Goal: Task Accomplishment & Management: Manage account settings

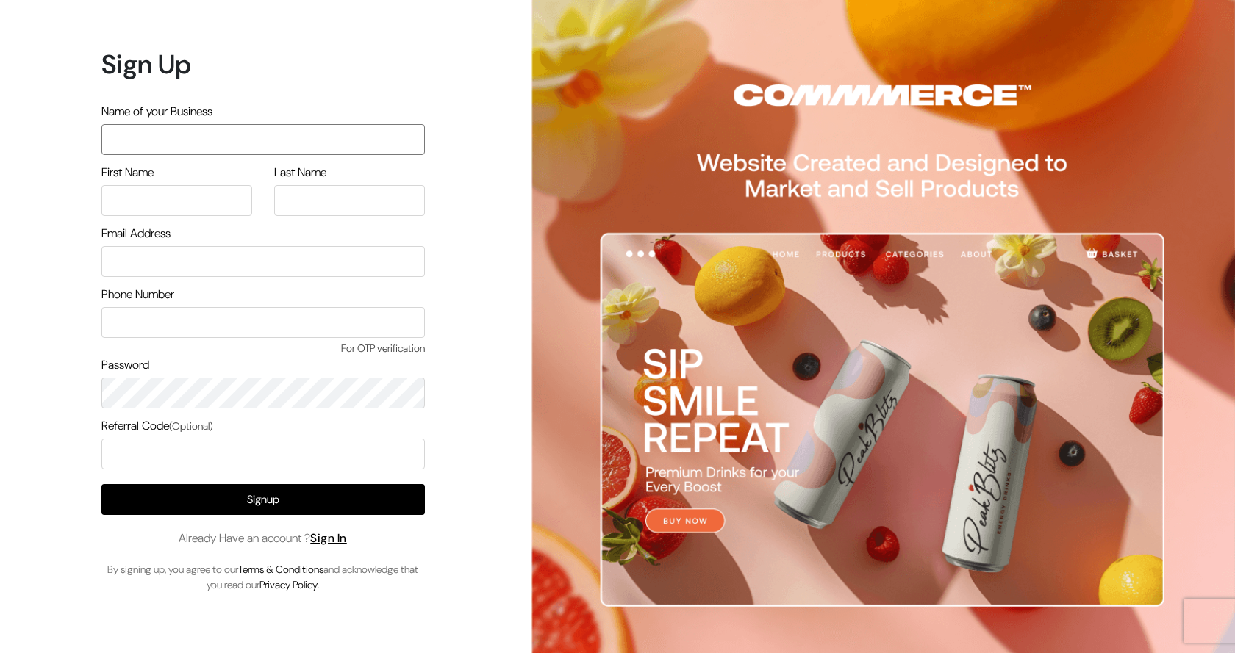
click at [137, 143] on input "text" at bounding box center [262, 139] width 323 height 31
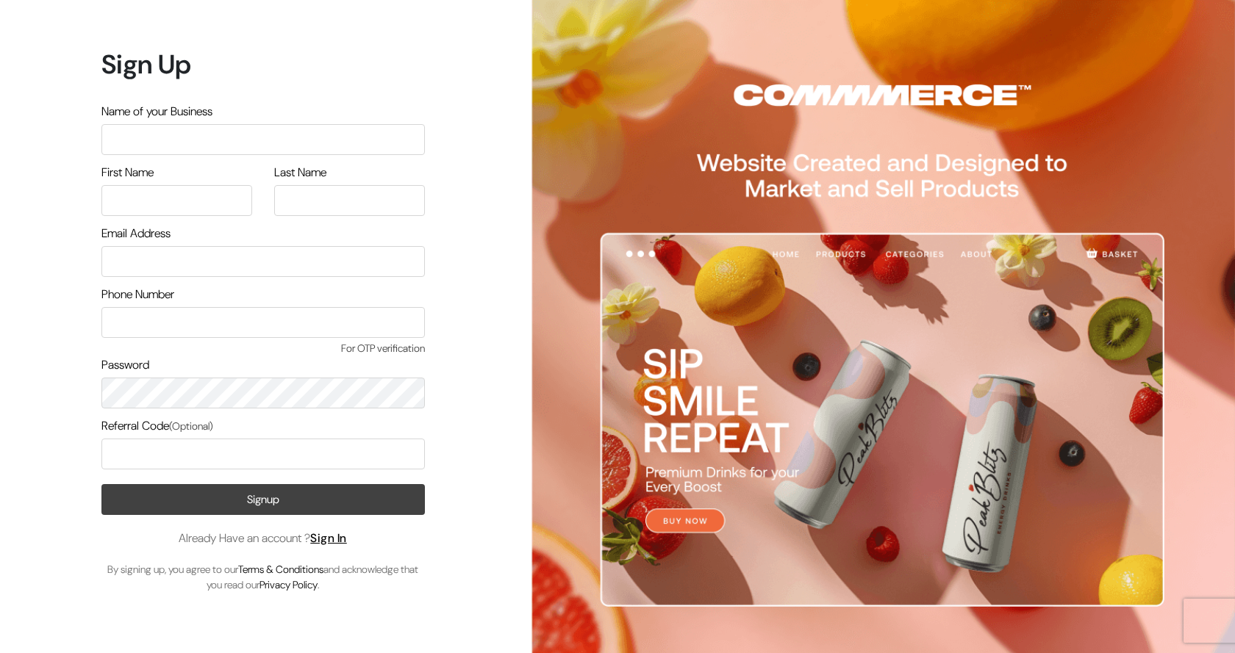
click at [265, 498] on button "Signup" at bounding box center [262, 499] width 323 height 31
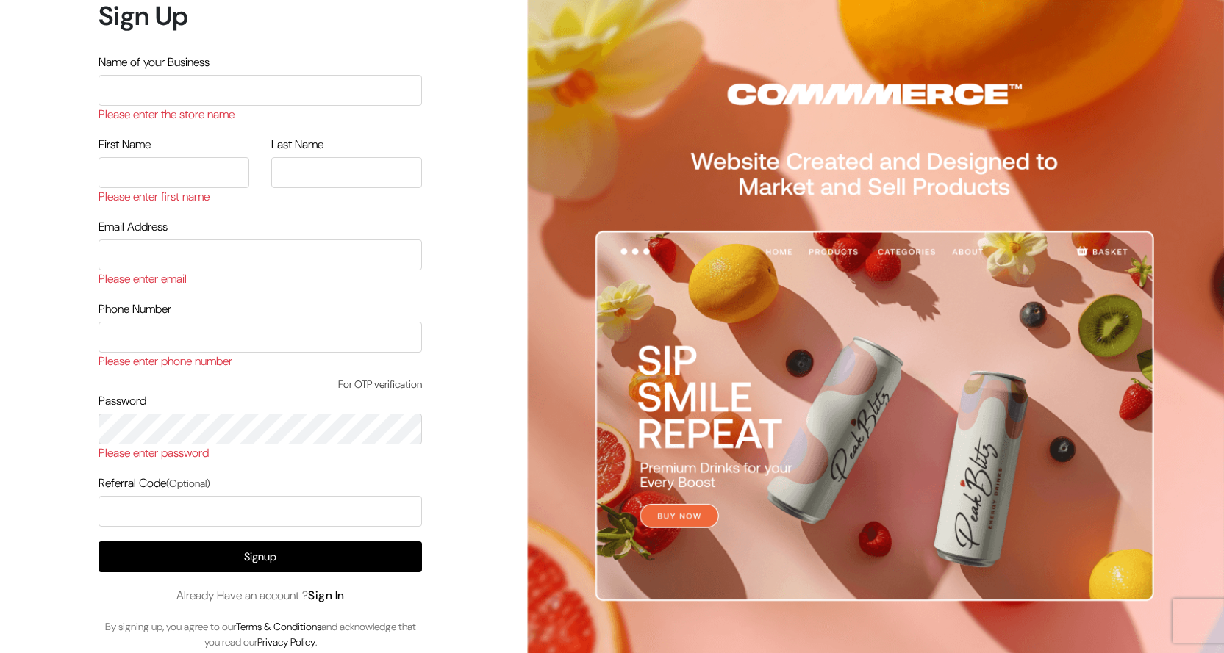
click at [334, 597] on link "Sign In" at bounding box center [326, 595] width 37 height 15
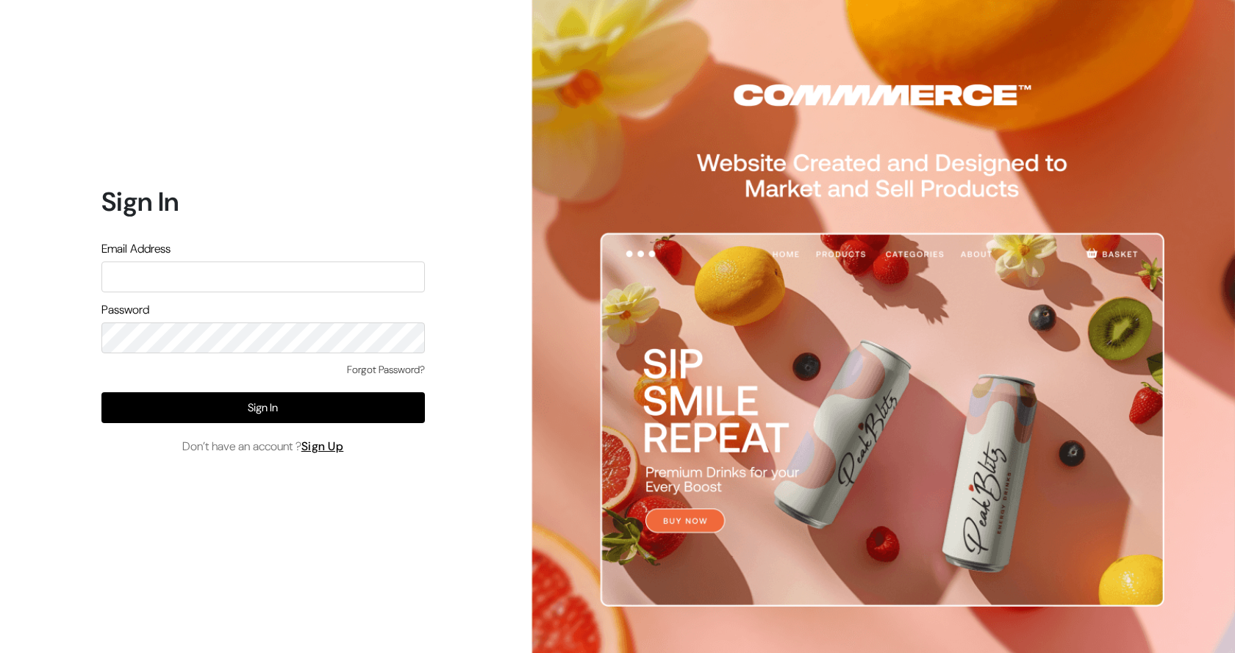
click at [127, 286] on input "text" at bounding box center [262, 277] width 323 height 31
type input "leenagallery@hotmail.com"
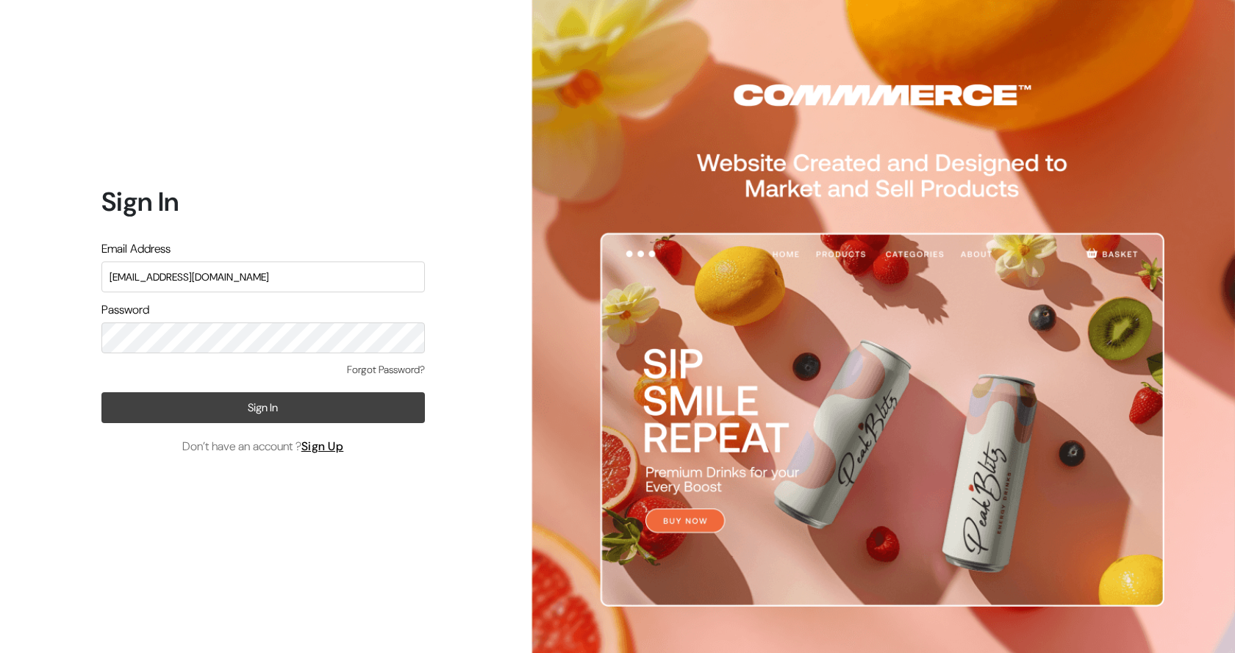
click at [259, 407] on button "Sign In" at bounding box center [262, 408] width 323 height 31
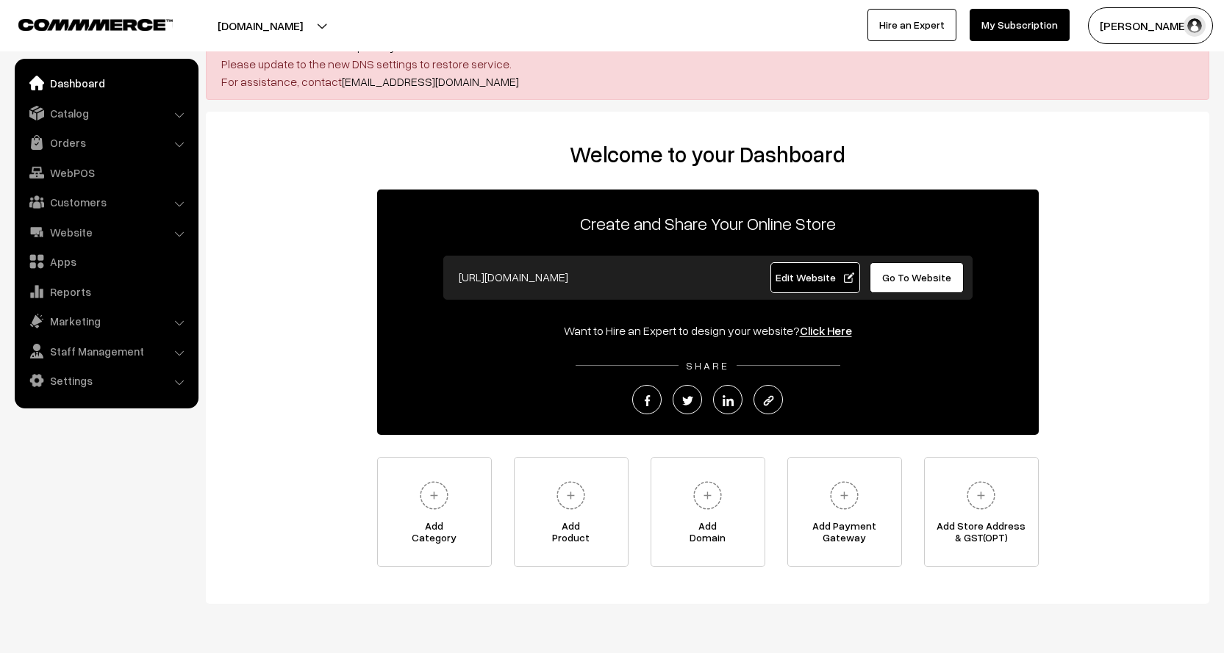
scroll to position [91, 0]
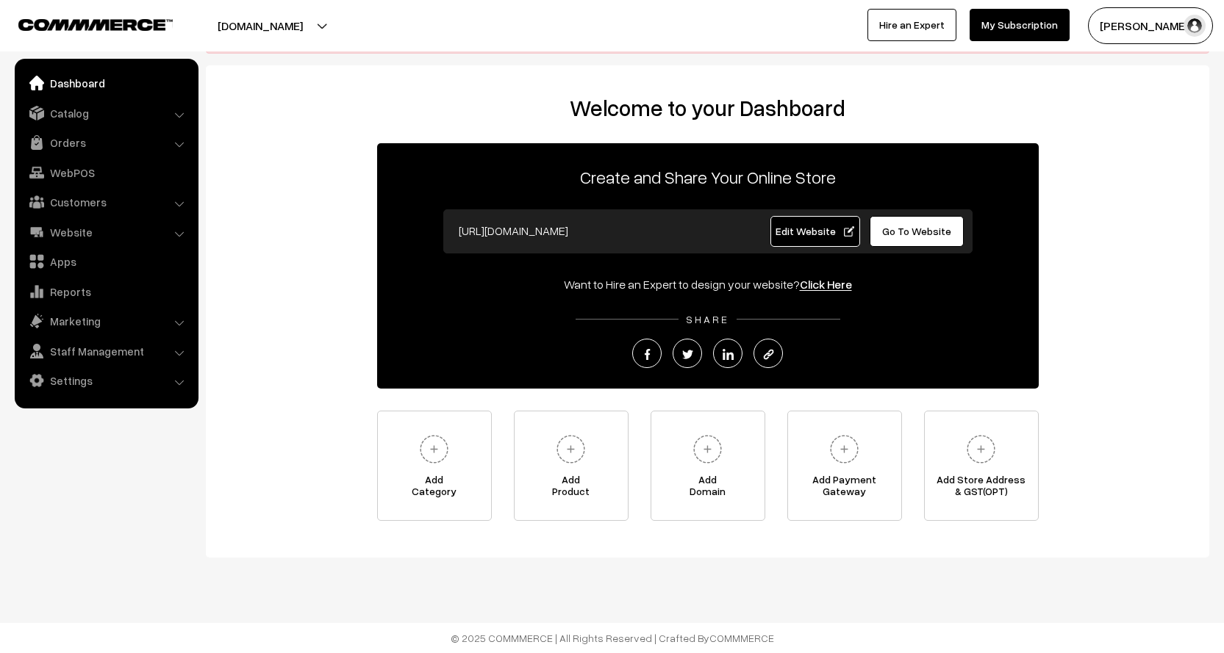
click at [96, 87] on link "Dashboard" at bounding box center [105, 83] width 175 height 26
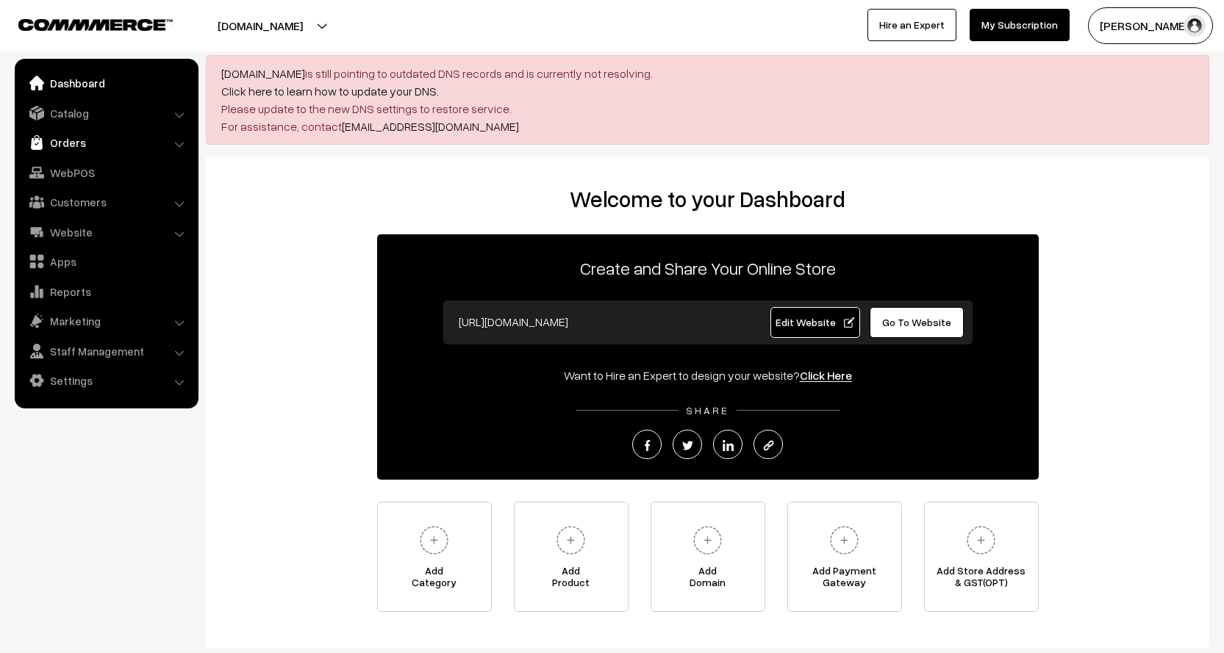
click at [68, 141] on link "Orders" at bounding box center [105, 142] width 175 height 26
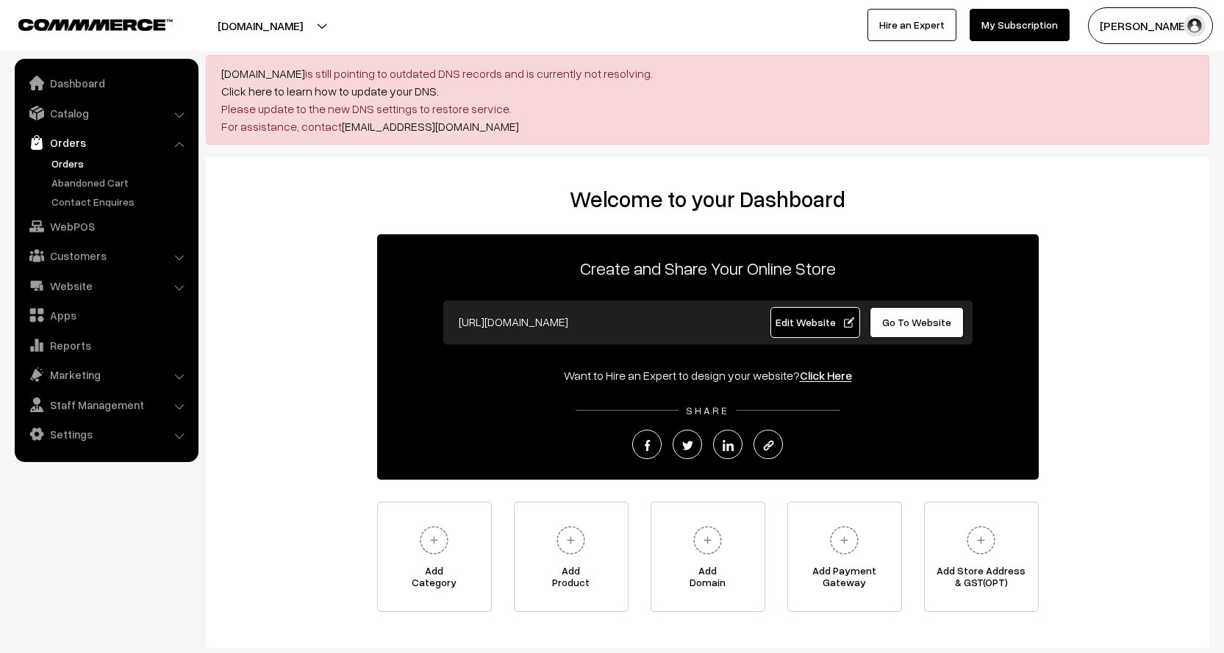
click at [72, 162] on link "Orders" at bounding box center [121, 163] width 146 height 15
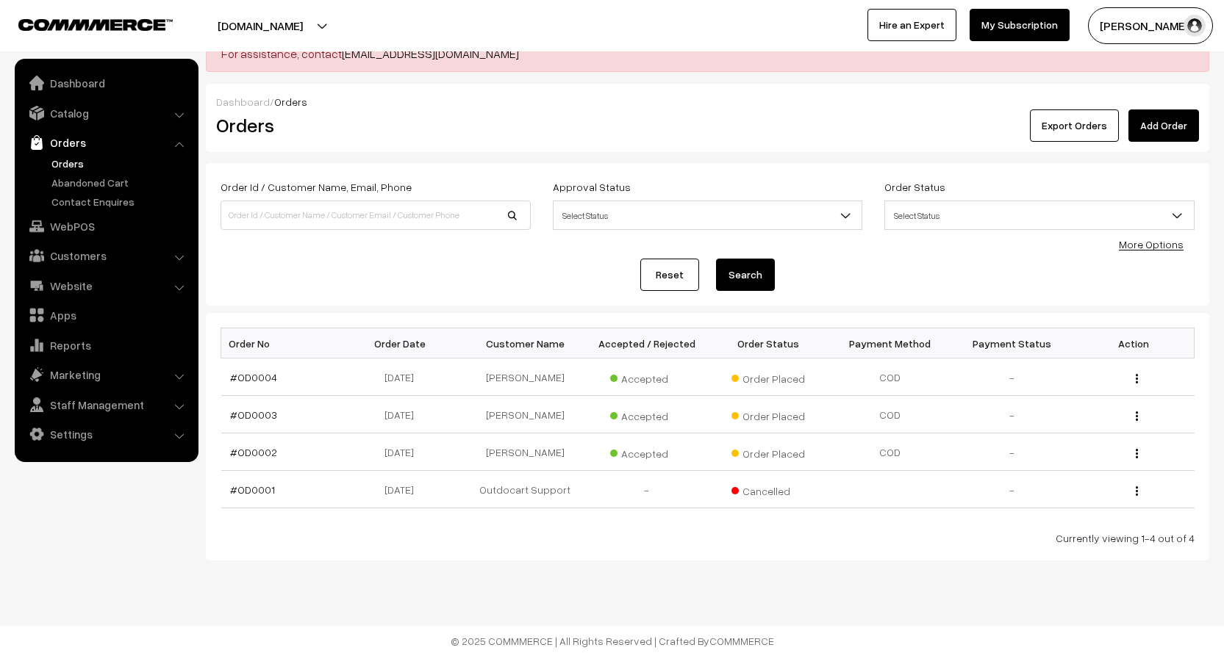
scroll to position [76, 0]
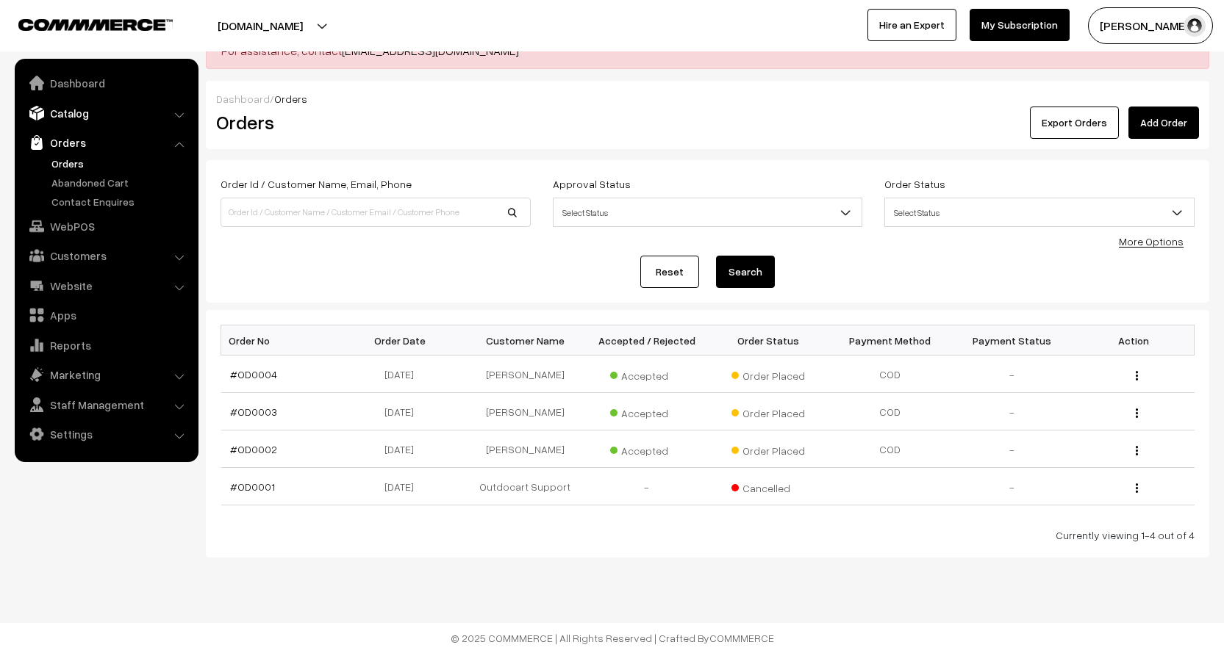
click at [72, 112] on link "Catalog" at bounding box center [105, 113] width 175 height 26
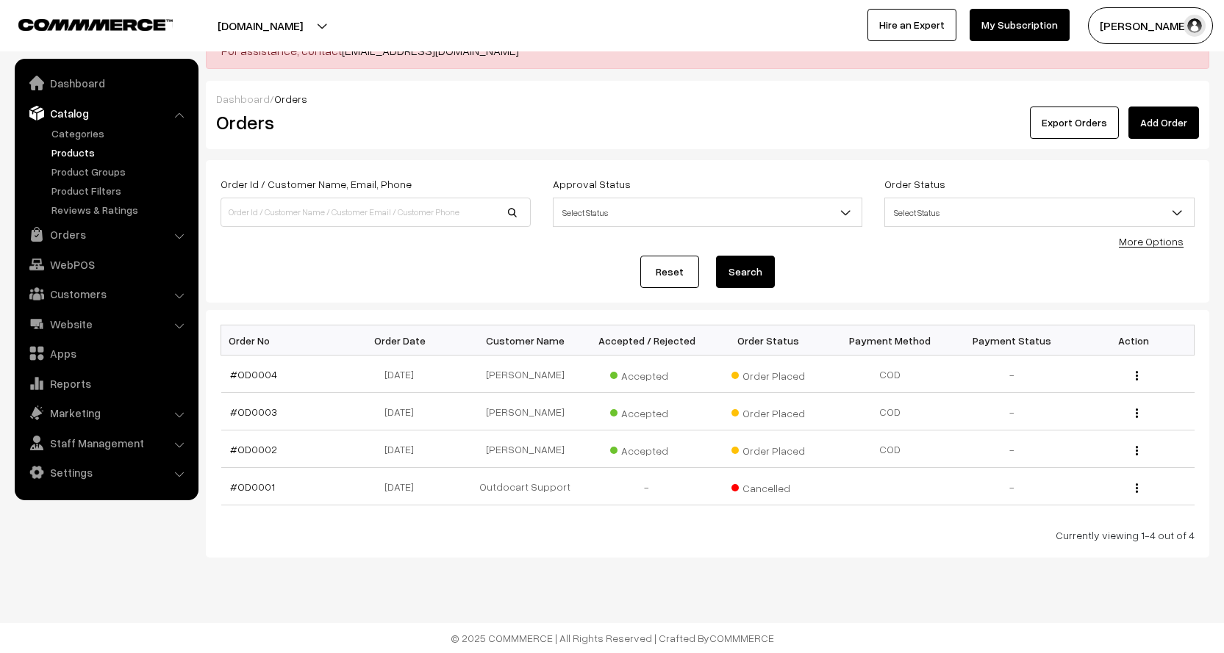
click at [72, 148] on link "Products" at bounding box center [121, 152] width 146 height 15
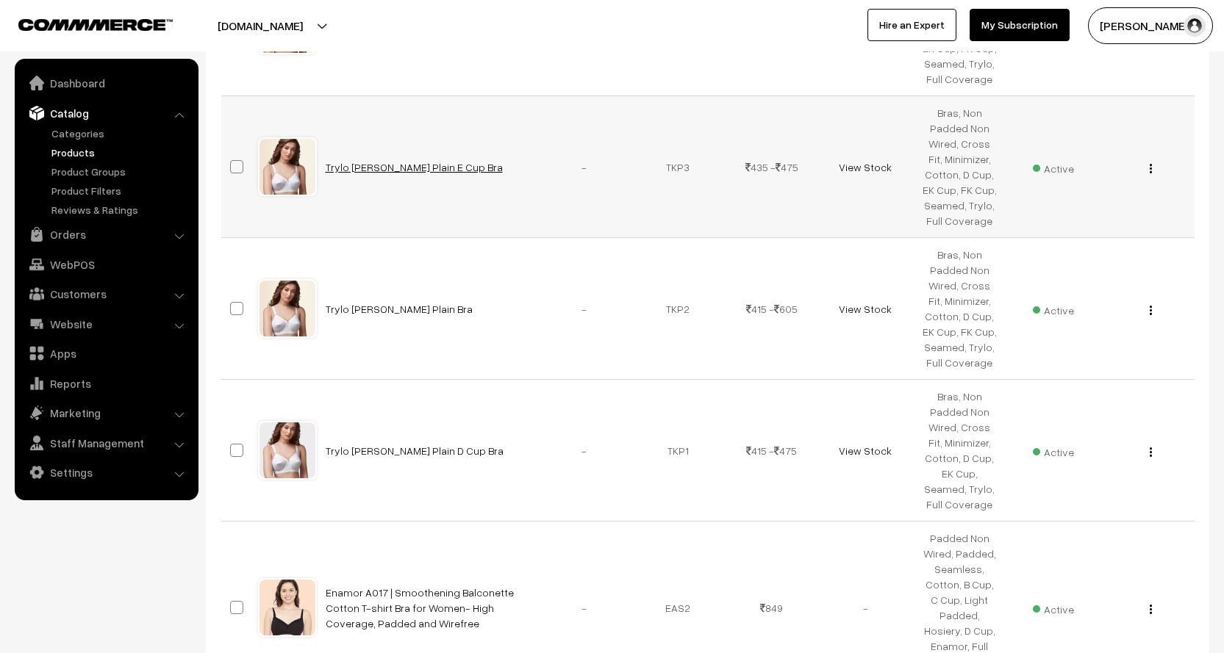
scroll to position [1161, 0]
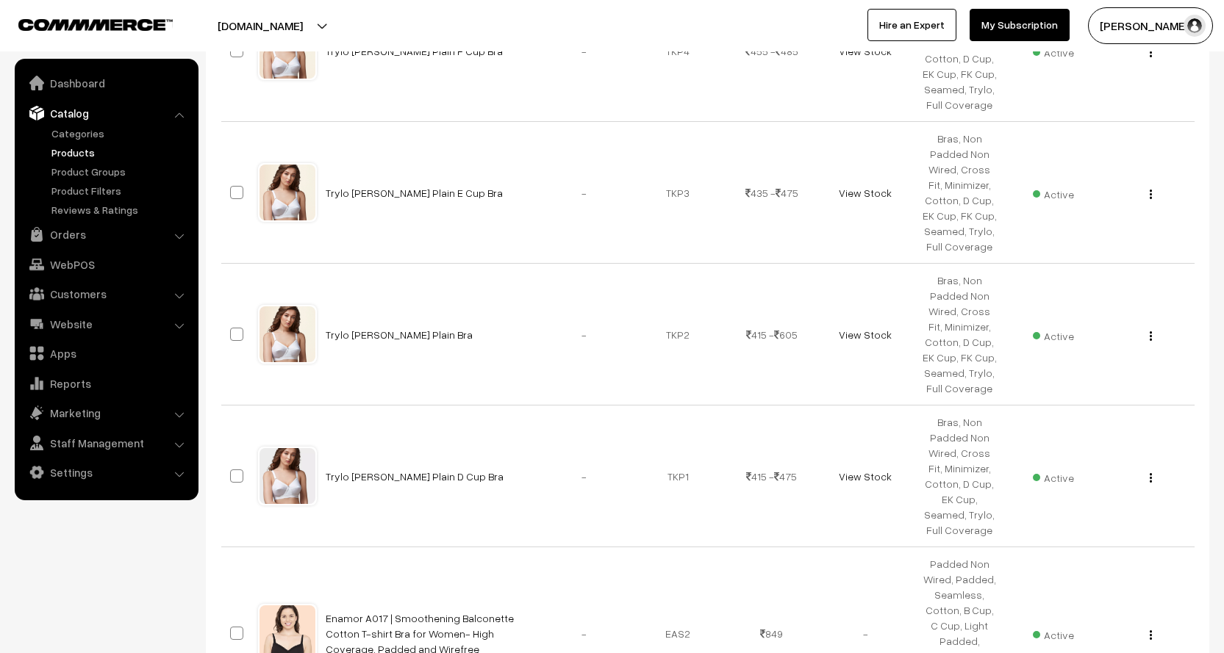
click at [307, 24] on button "[DOMAIN_NAME]" at bounding box center [260, 25] width 188 height 37
click at [285, 67] on link "Go to Website" at bounding box center [287, 71] width 118 height 32
click at [279, 31] on button "[DOMAIN_NAME]" at bounding box center [260, 25] width 188 height 37
click at [280, 62] on link "Go to Website" at bounding box center [287, 71] width 118 height 32
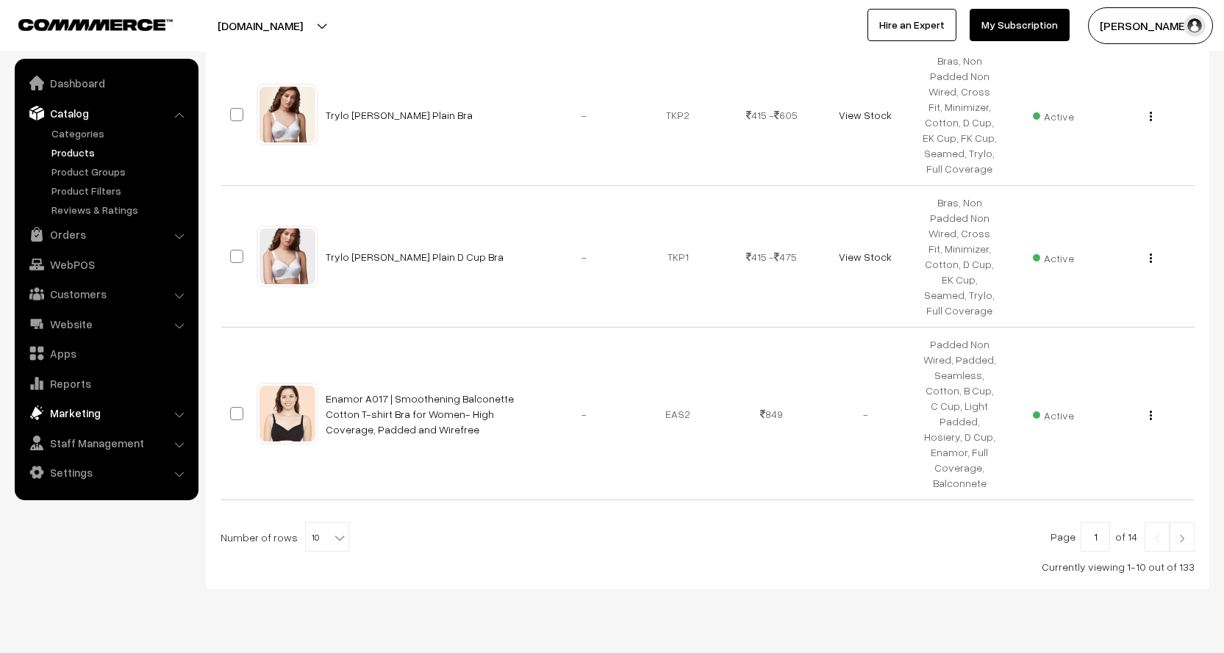
scroll to position [1381, 0]
click at [74, 152] on link "Products" at bounding box center [121, 152] width 146 height 15
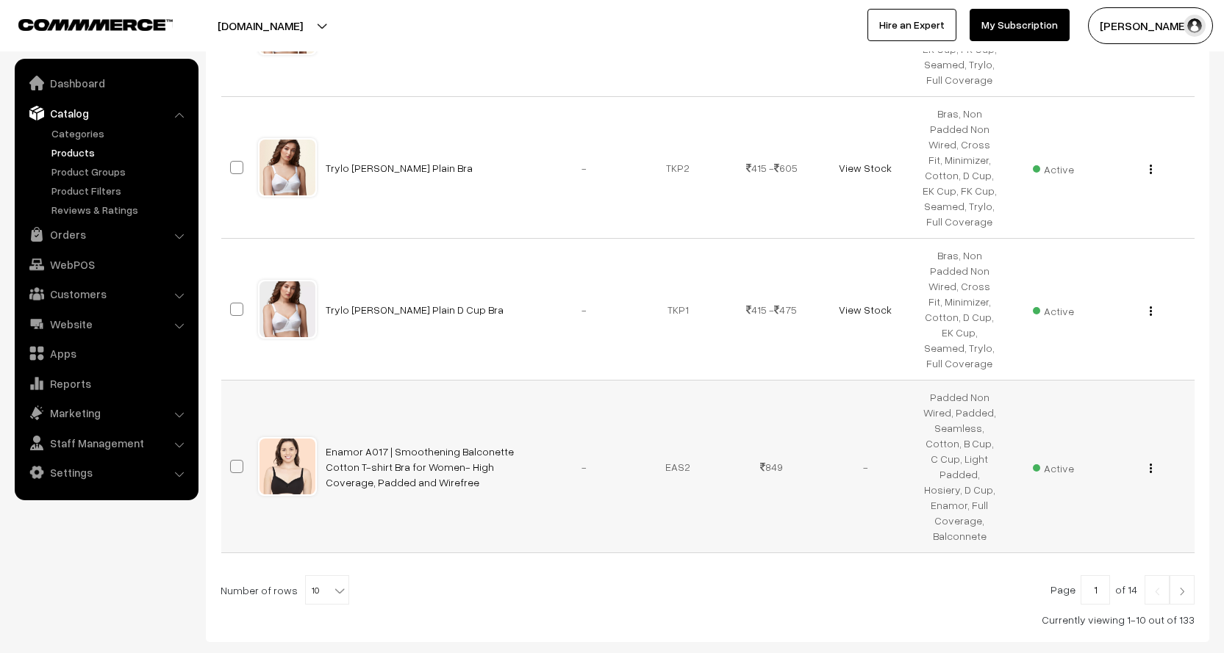
scroll to position [1381, 0]
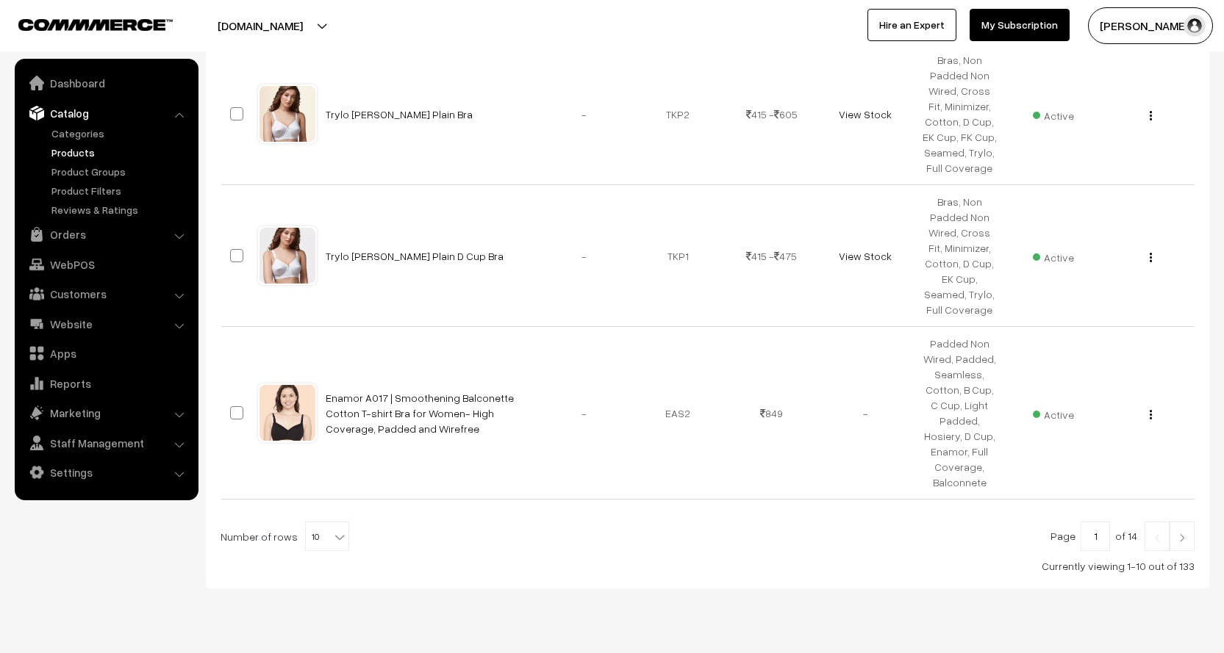
click at [1178, 534] on img at bounding box center [1181, 538] width 13 height 9
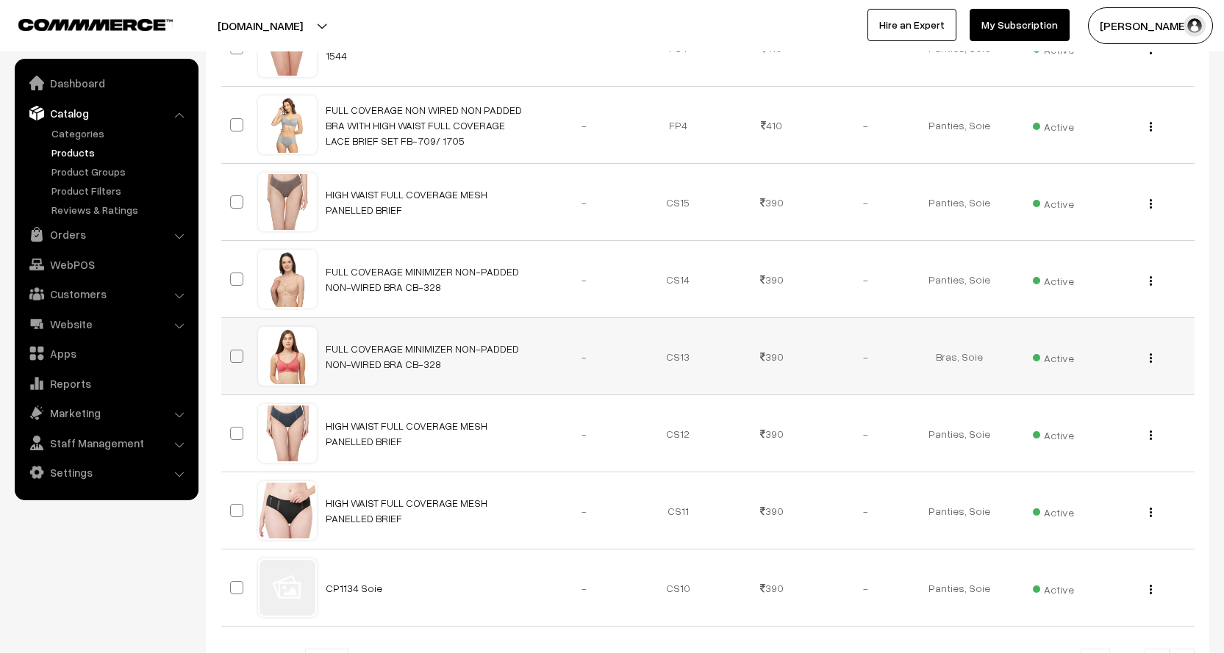
scroll to position [667, 0]
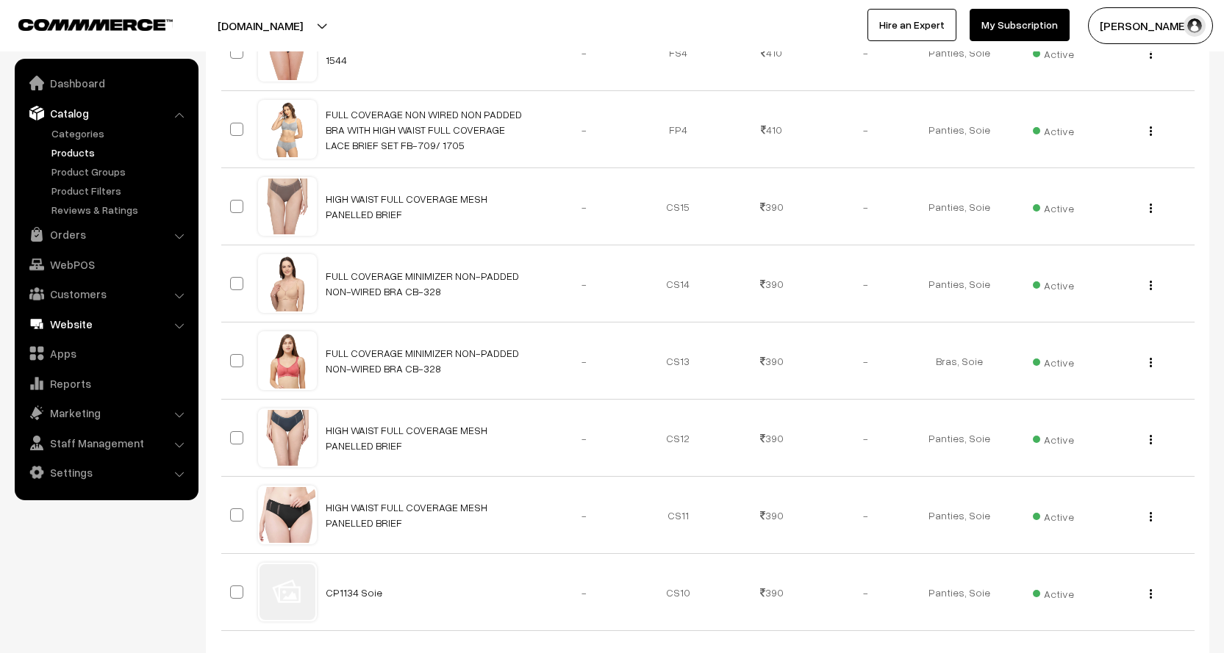
click at [84, 322] on link "Website" at bounding box center [105, 324] width 175 height 26
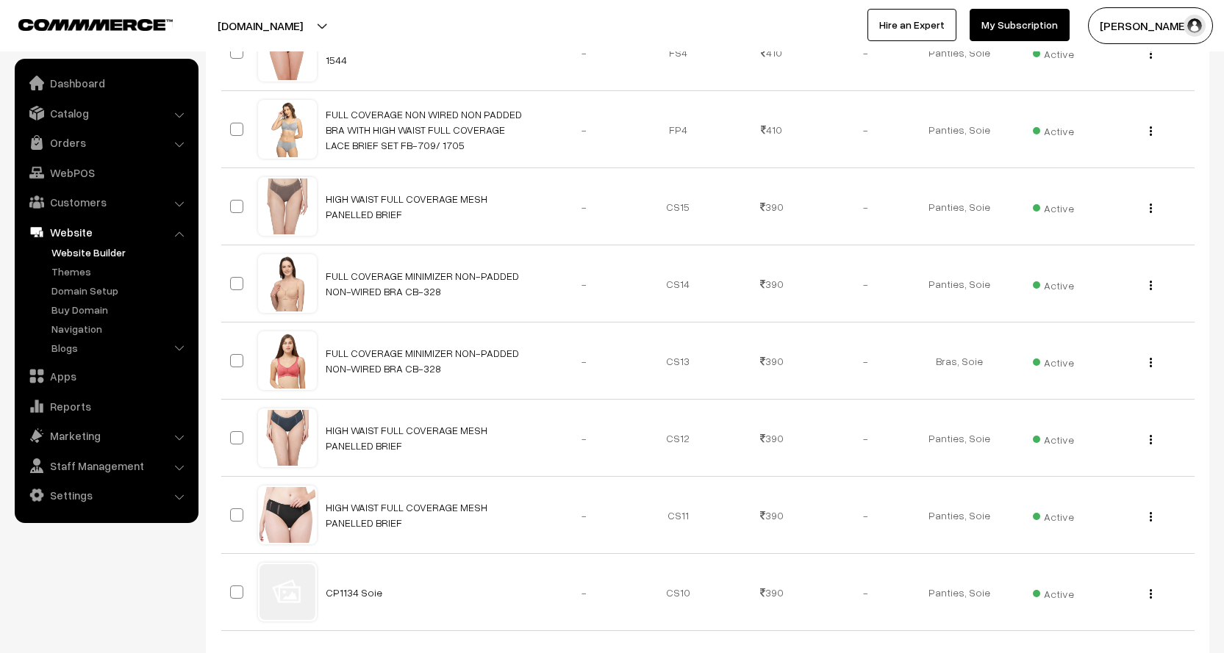
click at [98, 252] on link "Website Builder" at bounding box center [121, 252] width 146 height 15
